Goal: Browse casually

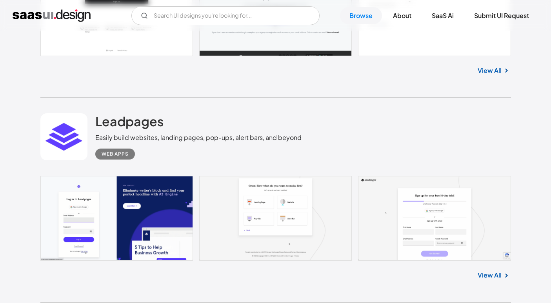
scroll to position [3446, 0]
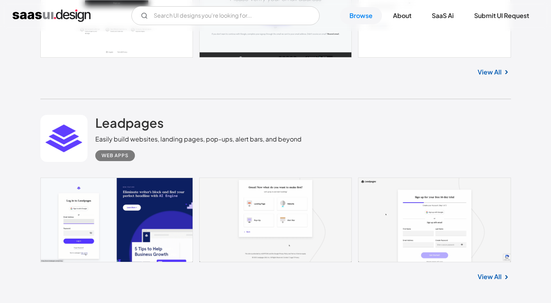
click at [107, 200] on link at bounding box center [275, 220] width 471 height 85
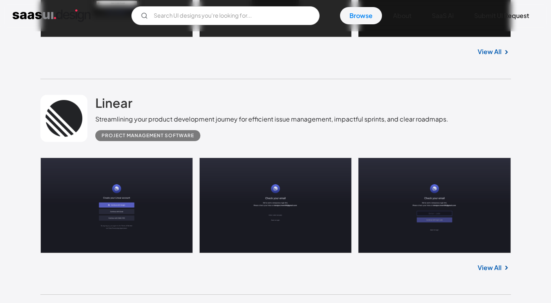
scroll to position [4361, 0]
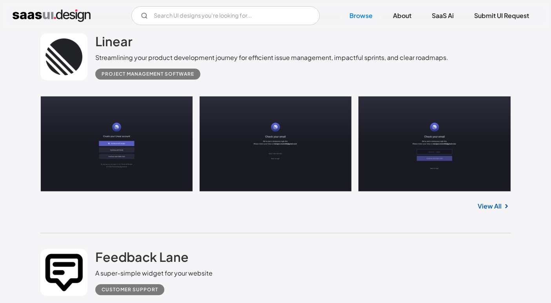
click at [107, 170] on link at bounding box center [275, 144] width 471 height 96
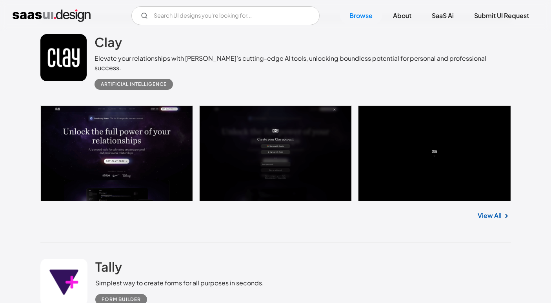
scroll to position [7920, 0]
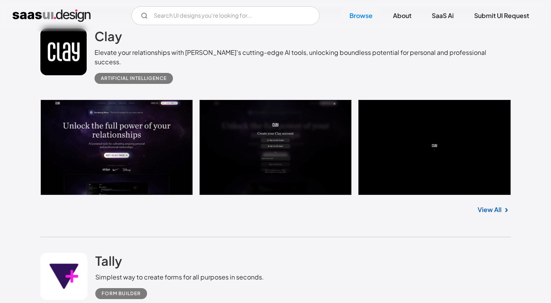
click at [494, 210] on link "View All" at bounding box center [490, 209] width 24 height 9
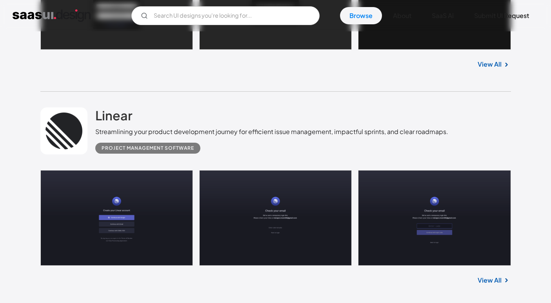
scroll to position [4148, 0]
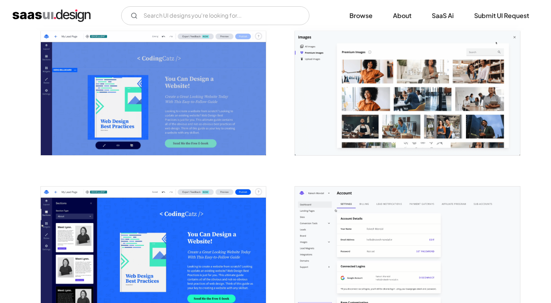
scroll to position [976, 0]
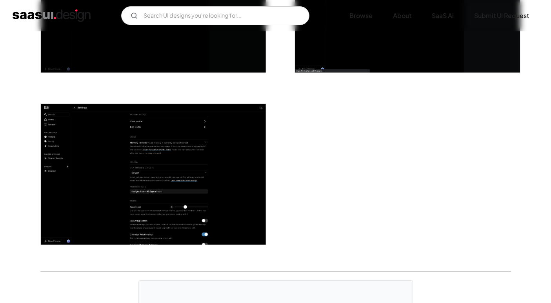
scroll to position [2180, 0]
